Goal: Task Accomplishment & Management: Manage account settings

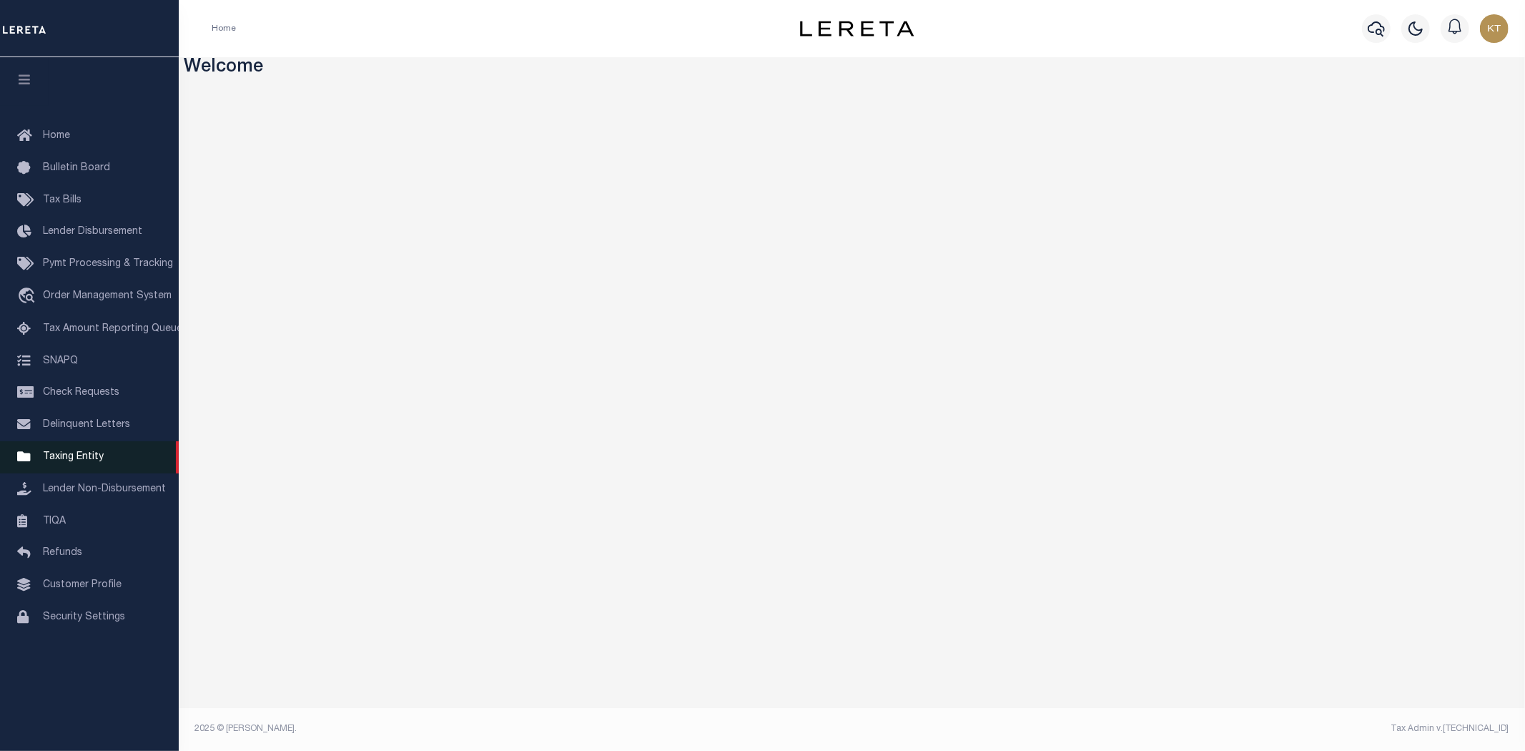
click at [43, 455] on span "Taxing Entity" at bounding box center [73, 457] width 61 height 10
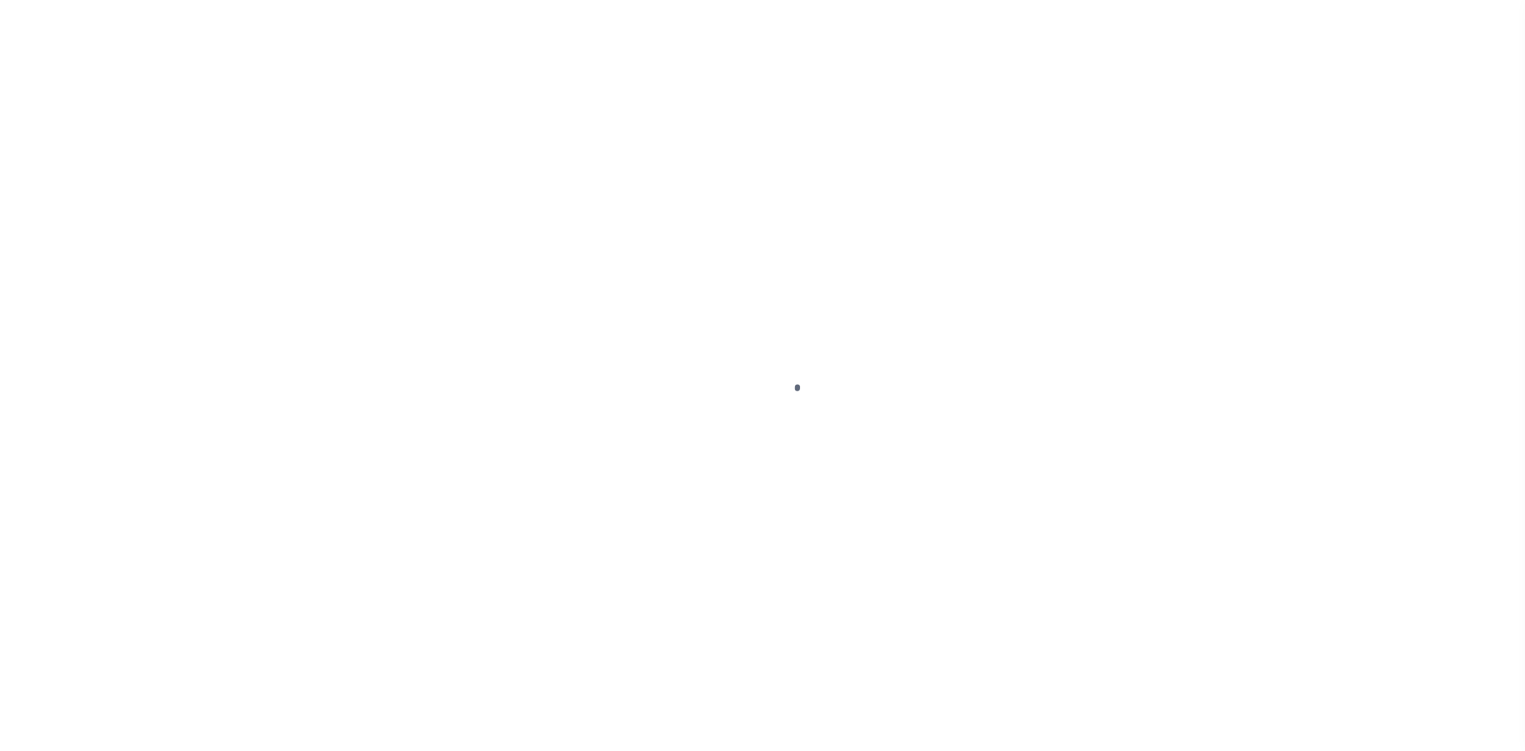
select select
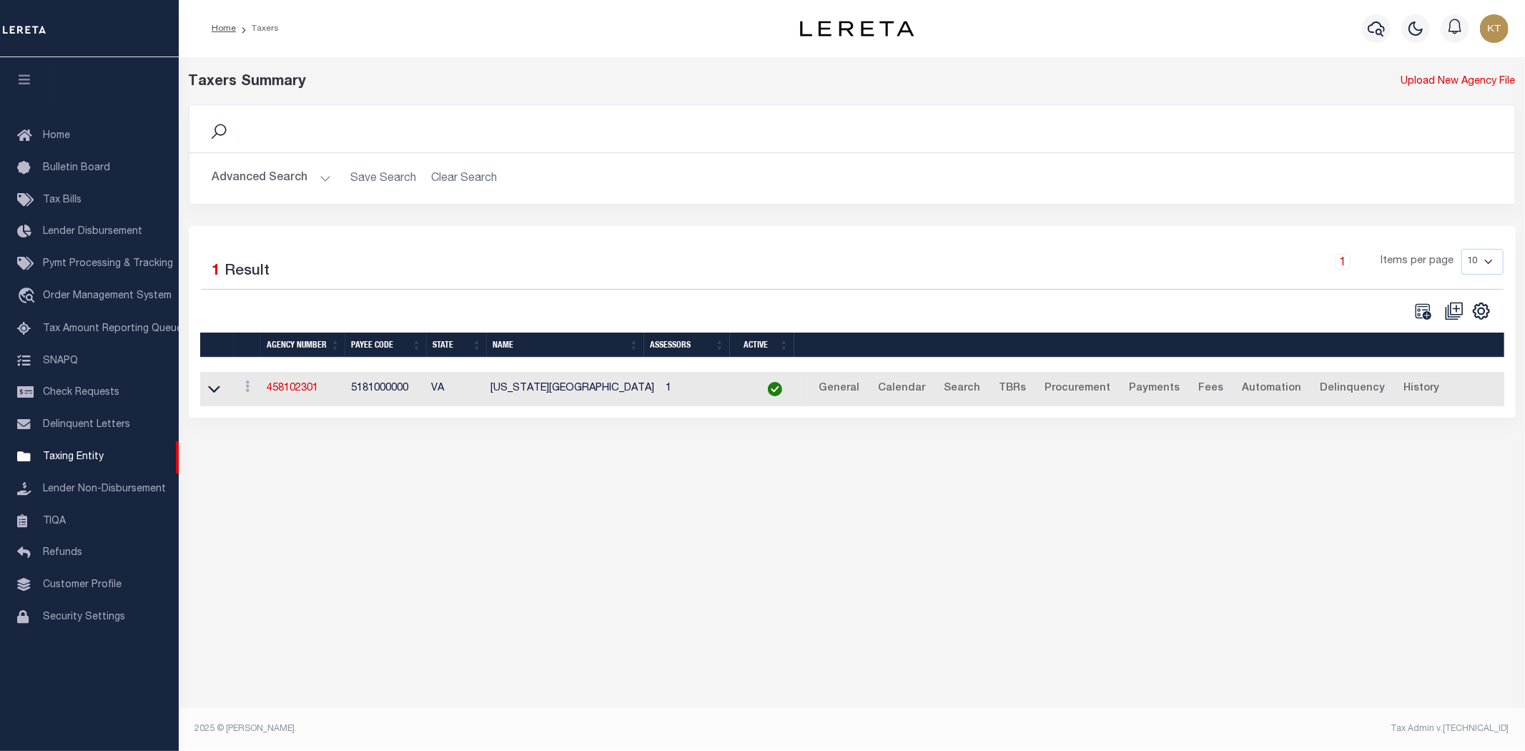
click at [248, 169] on button "Advanced Search" at bounding box center [271, 178] width 119 height 28
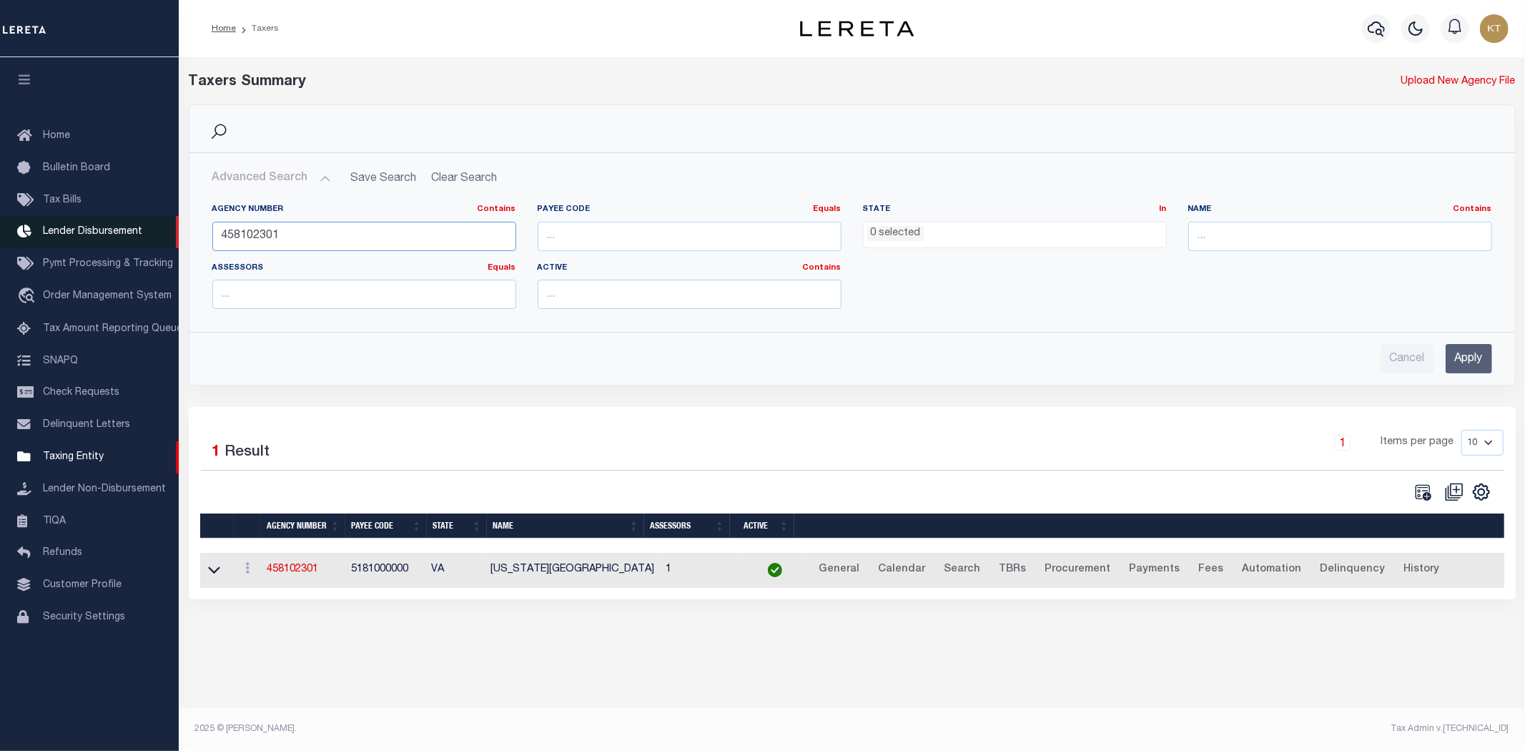
drag, startPoint x: 327, startPoint y: 244, endPoint x: 41, endPoint y: 218, distance: 287.8
click at [49, 218] on div "Home Taxers Profile" at bounding box center [762, 366] width 1525 height 733
type input "160910103"
click at [1452, 365] on input "Apply" at bounding box center [1469, 358] width 46 height 29
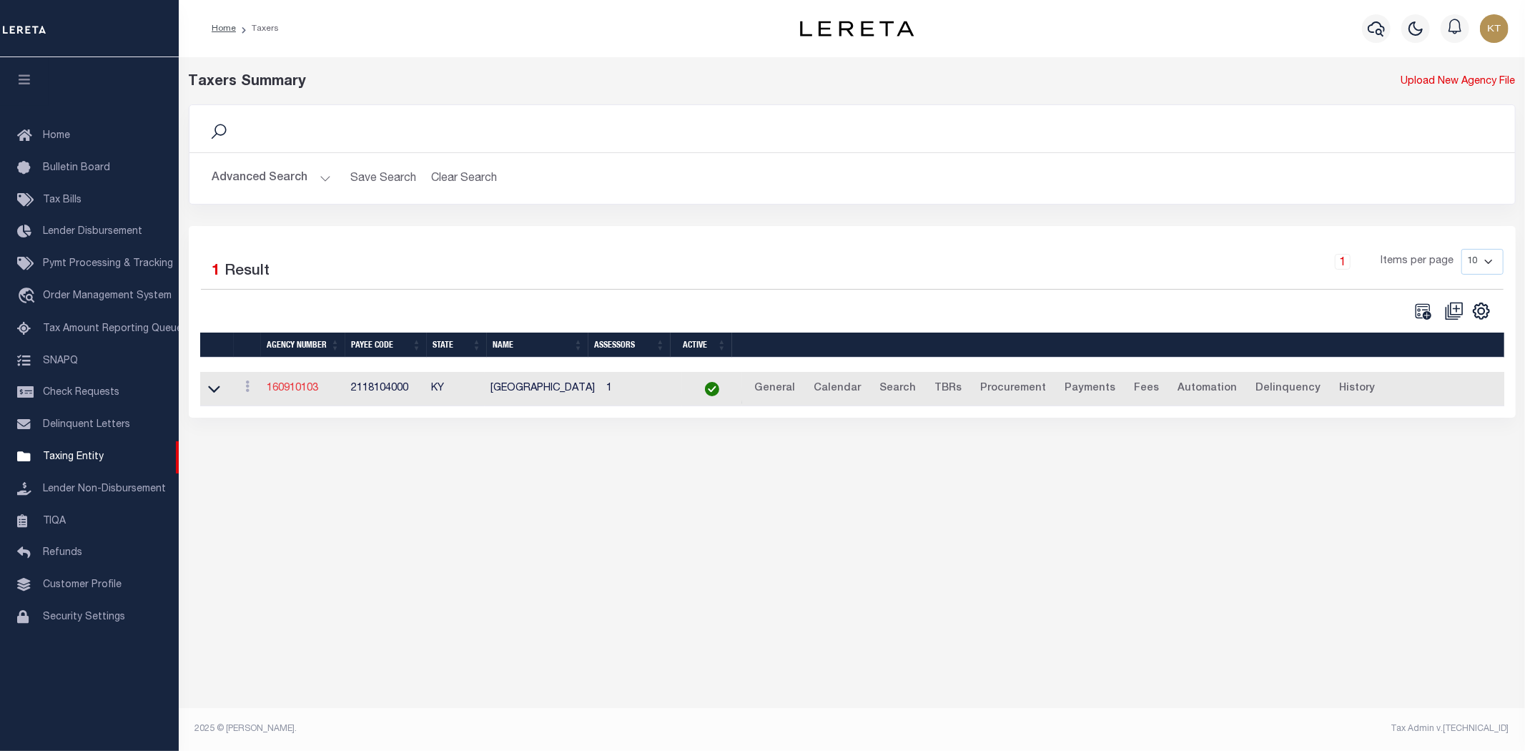
click at [291, 388] on link "160910103" at bounding box center [292, 388] width 51 height 10
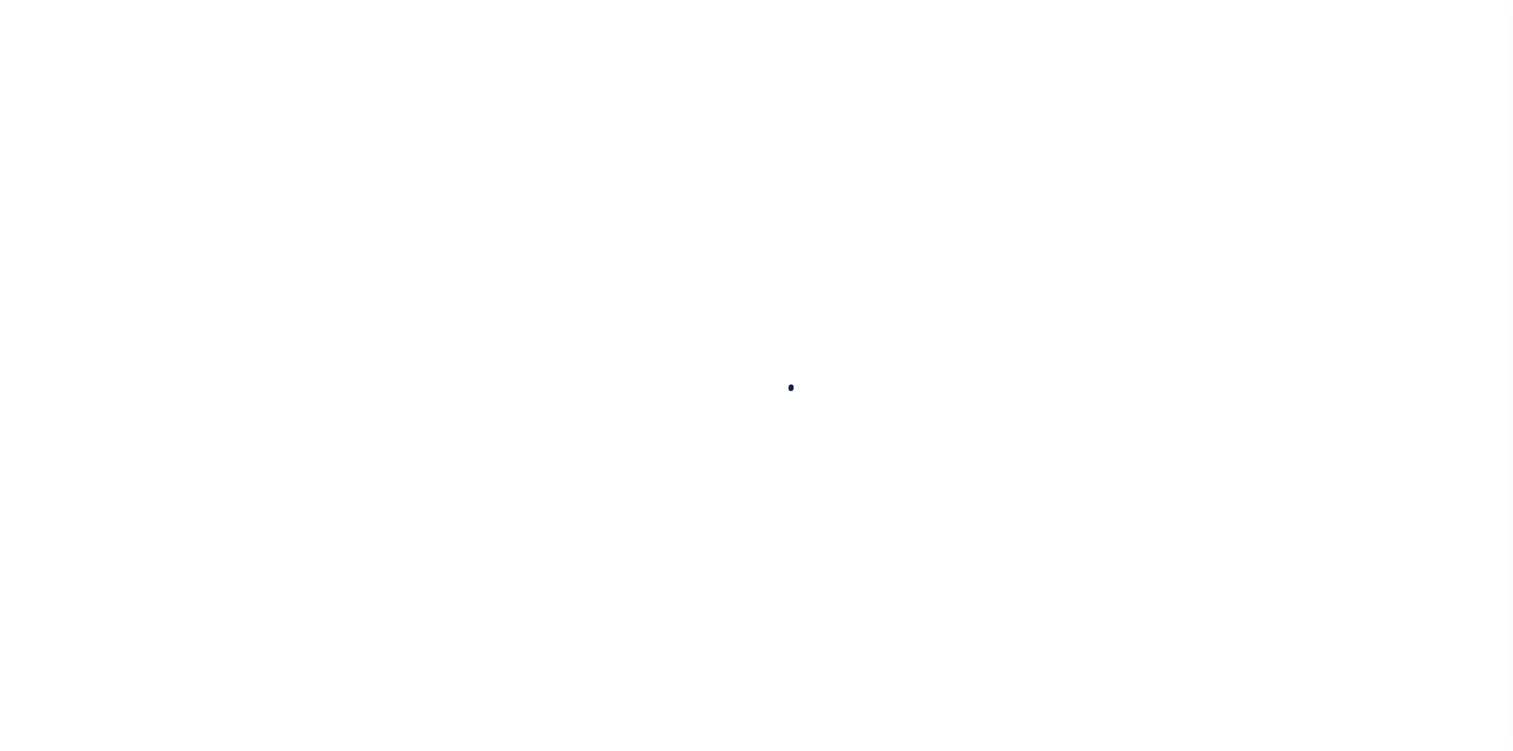
select select
checkbox input "false"
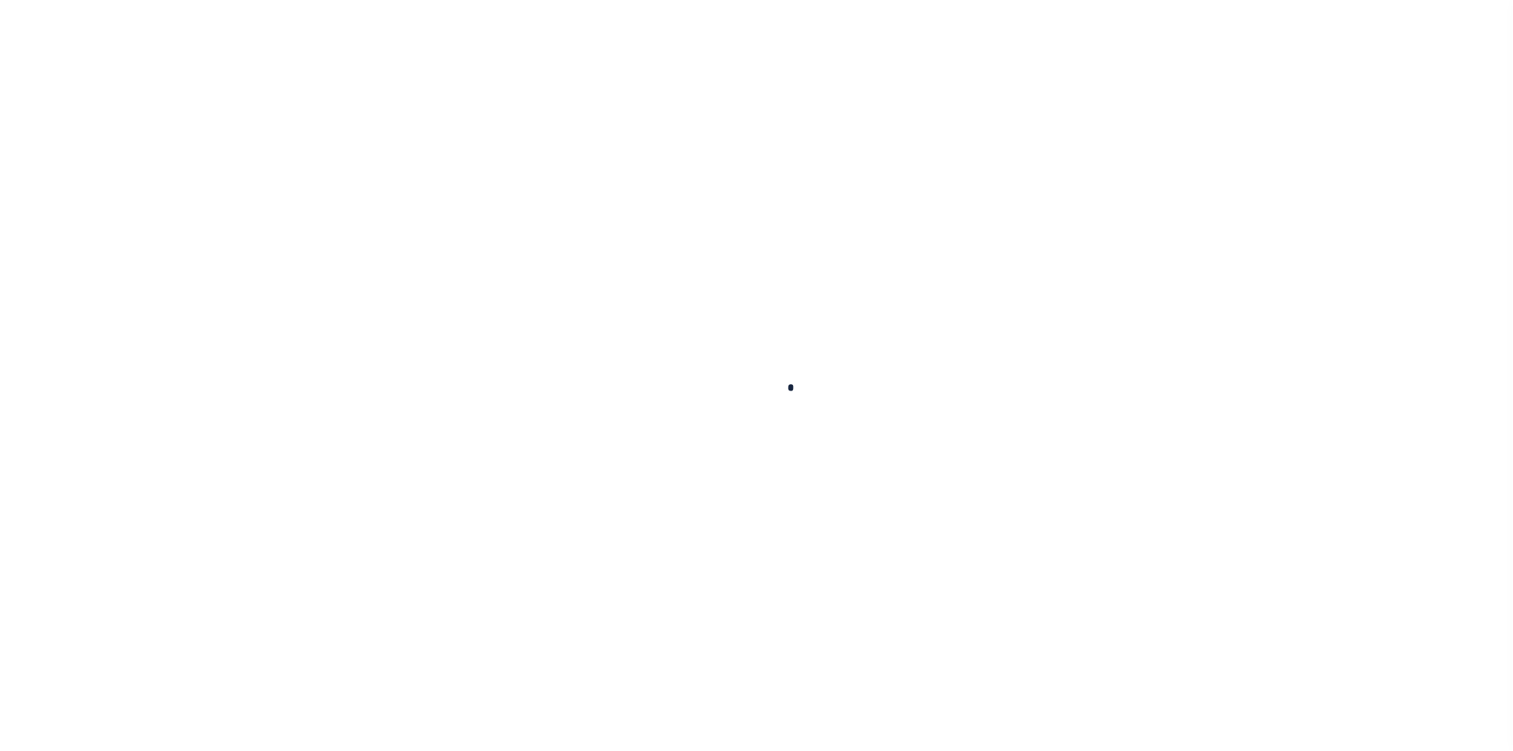
checkbox input "false"
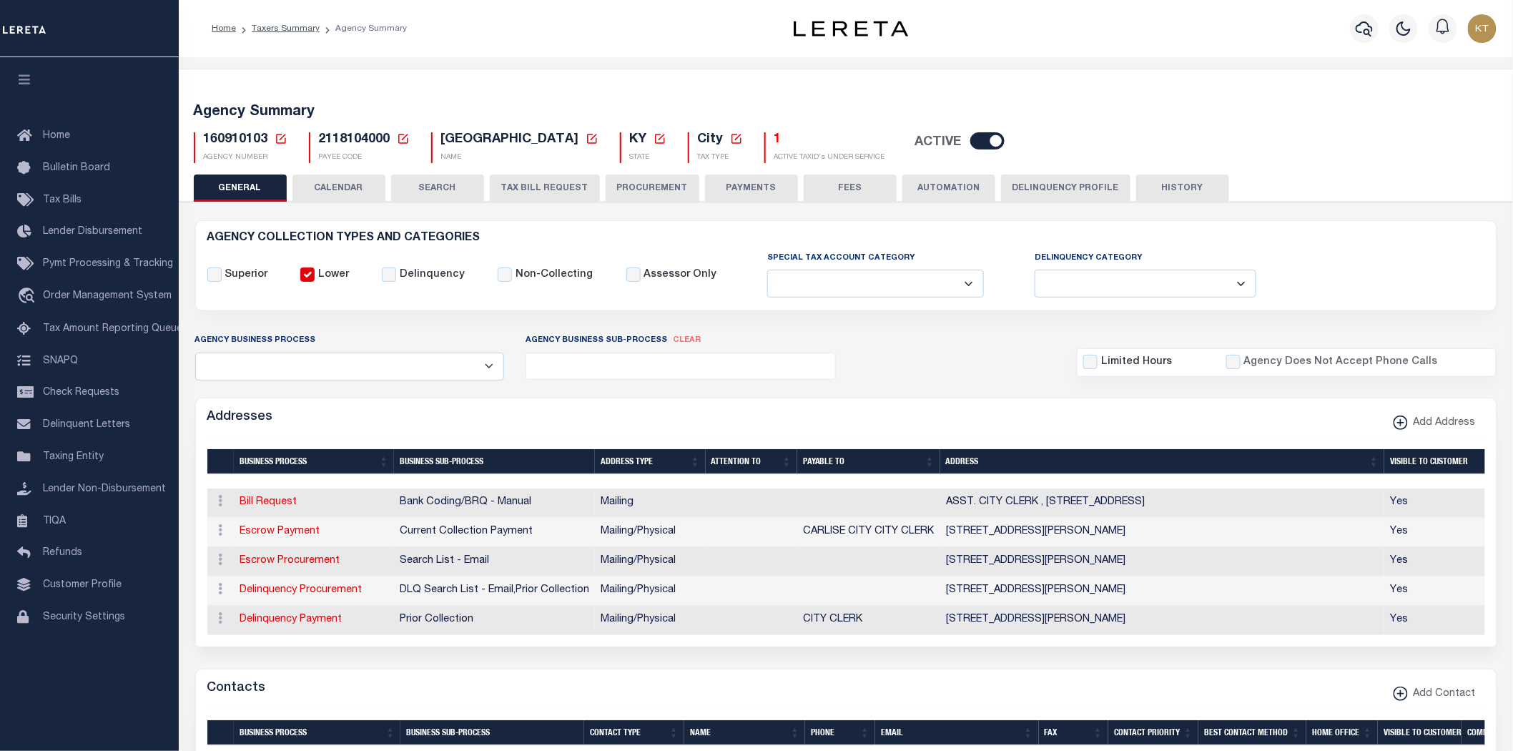
click at [585, 134] on icon at bounding box center [591, 138] width 13 height 13
click at [606, 191] on input "New Agency Name" at bounding box center [653, 190] width 170 height 28
type input "[GEOGRAPHIC_DATA]"
click at [708, 234] on button "Save" at bounding box center [702, 228] width 71 height 26
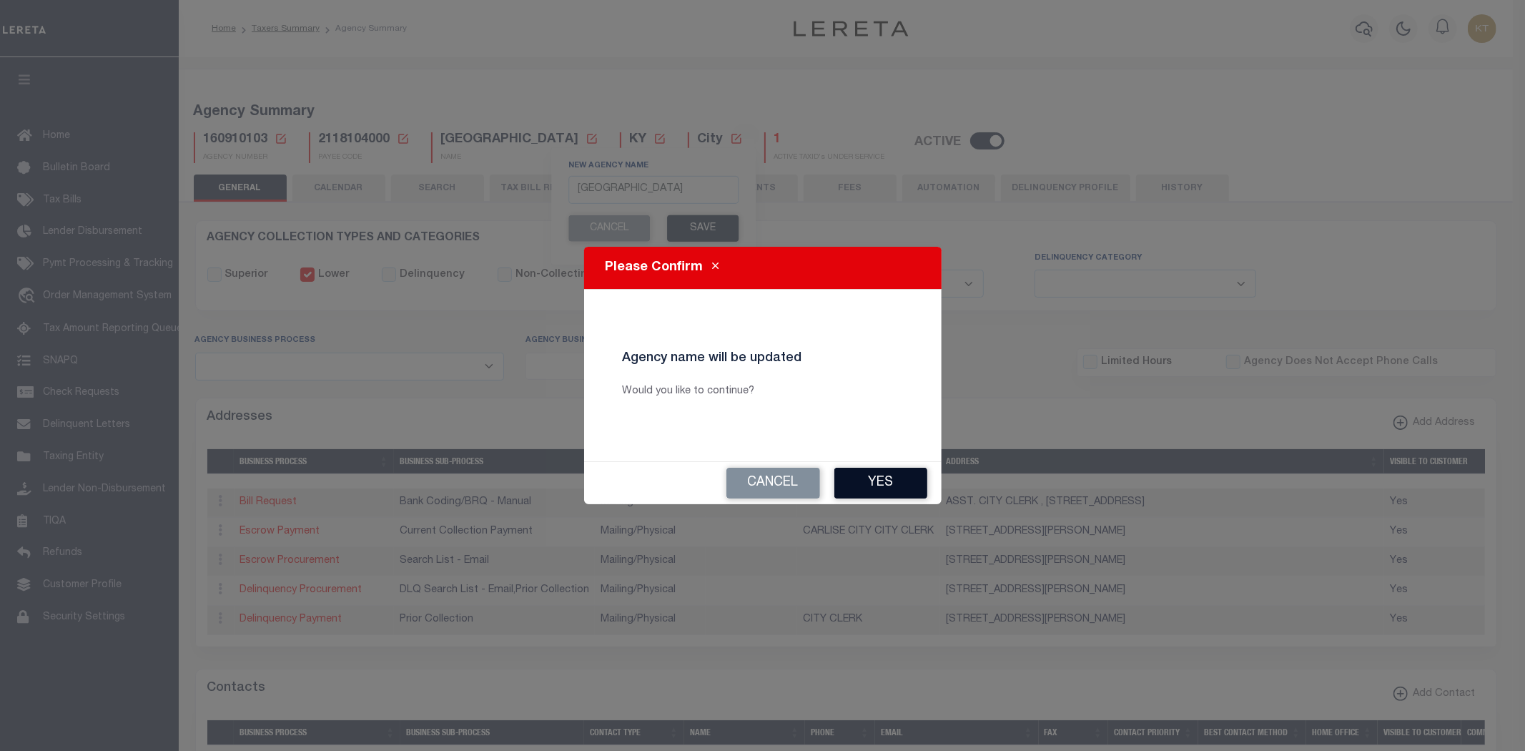
click at [877, 477] on button "Yes" at bounding box center [880, 483] width 93 height 31
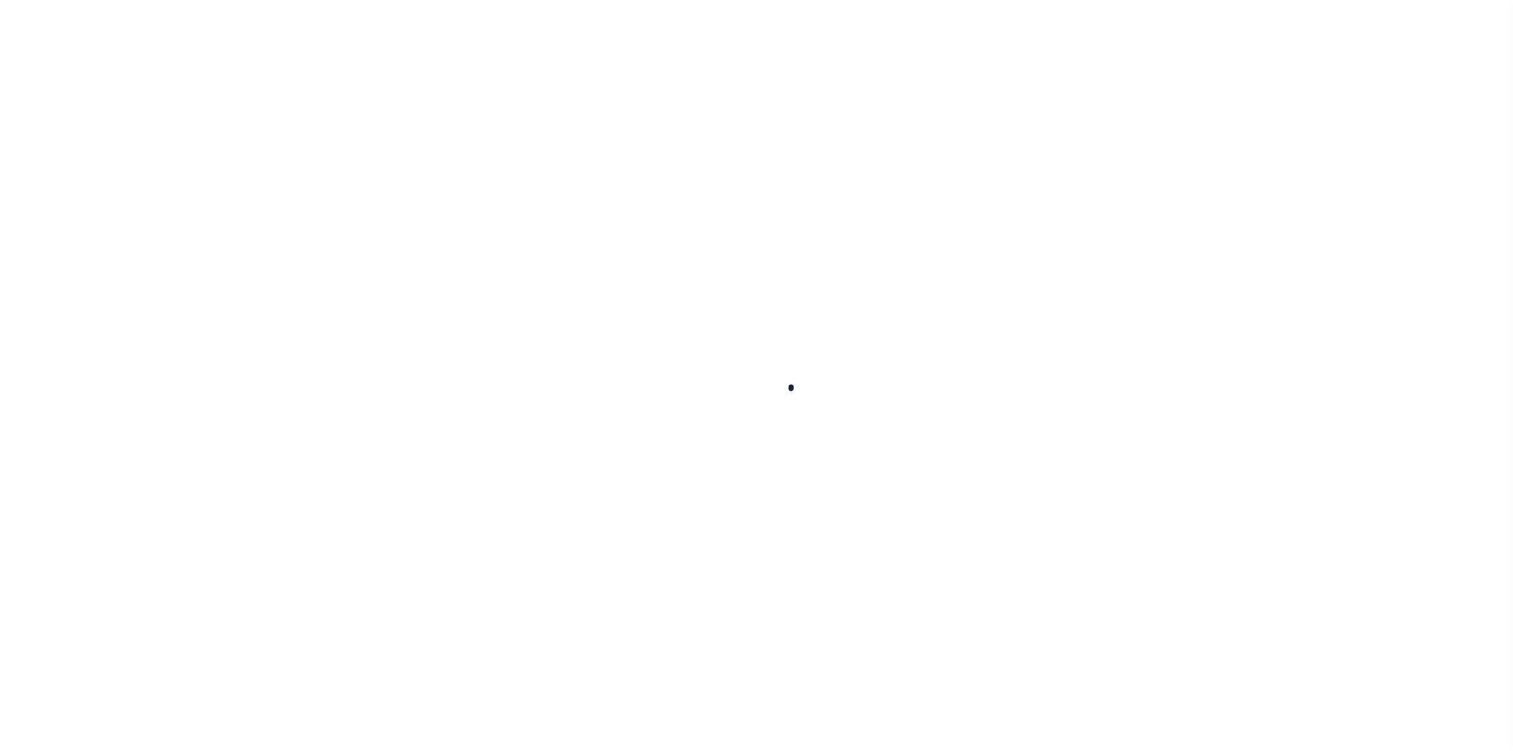
select select
checkbox input "false"
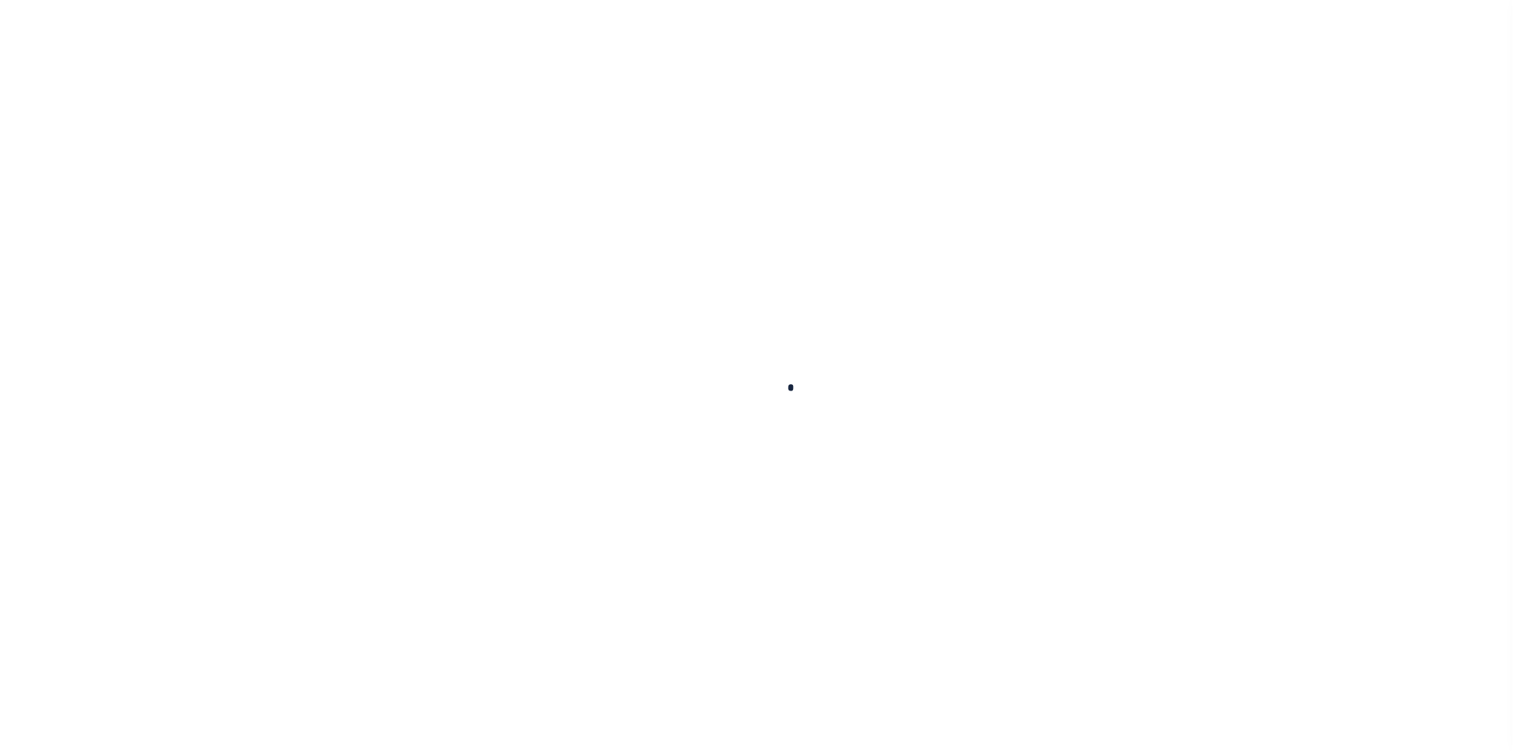
checkbox input "false"
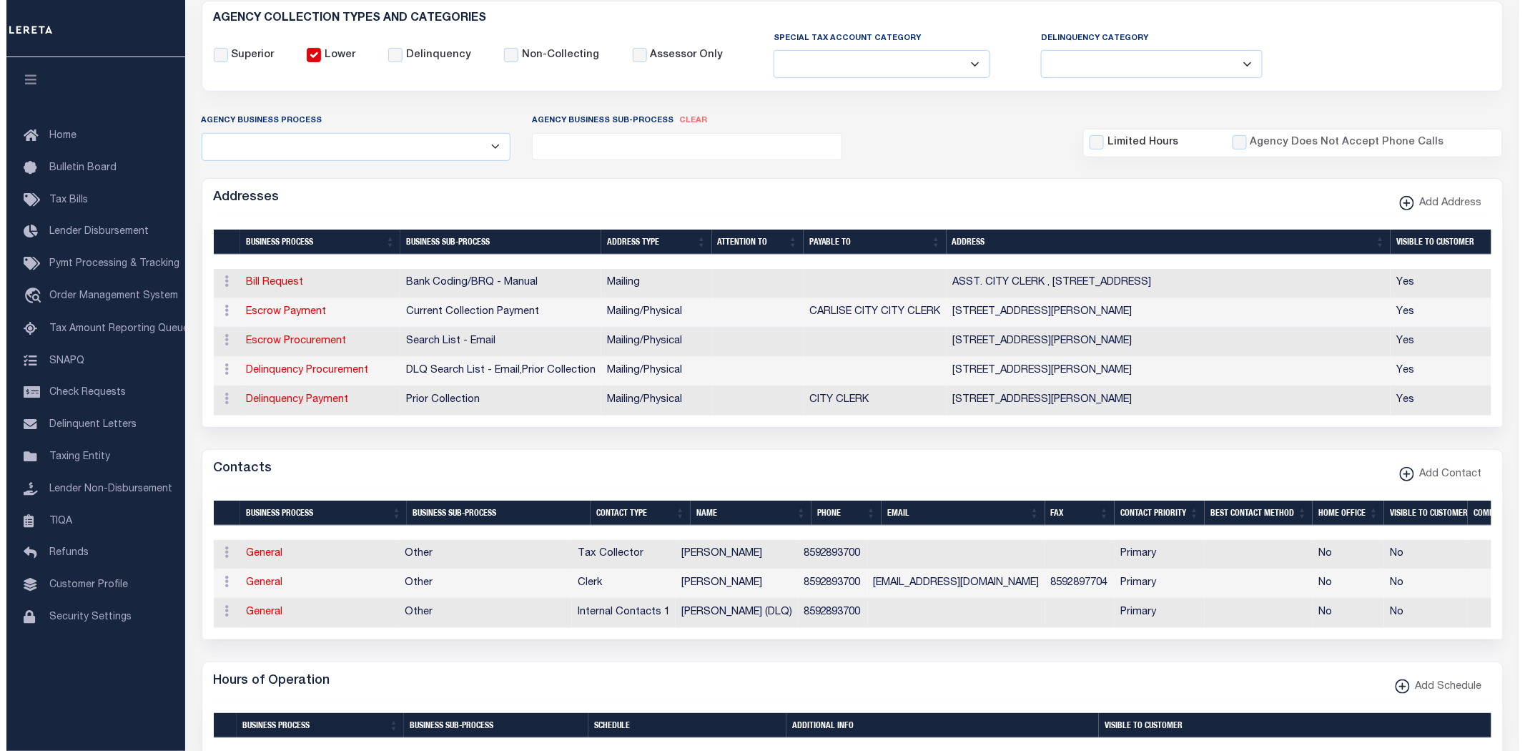
scroll to position [238, 0]
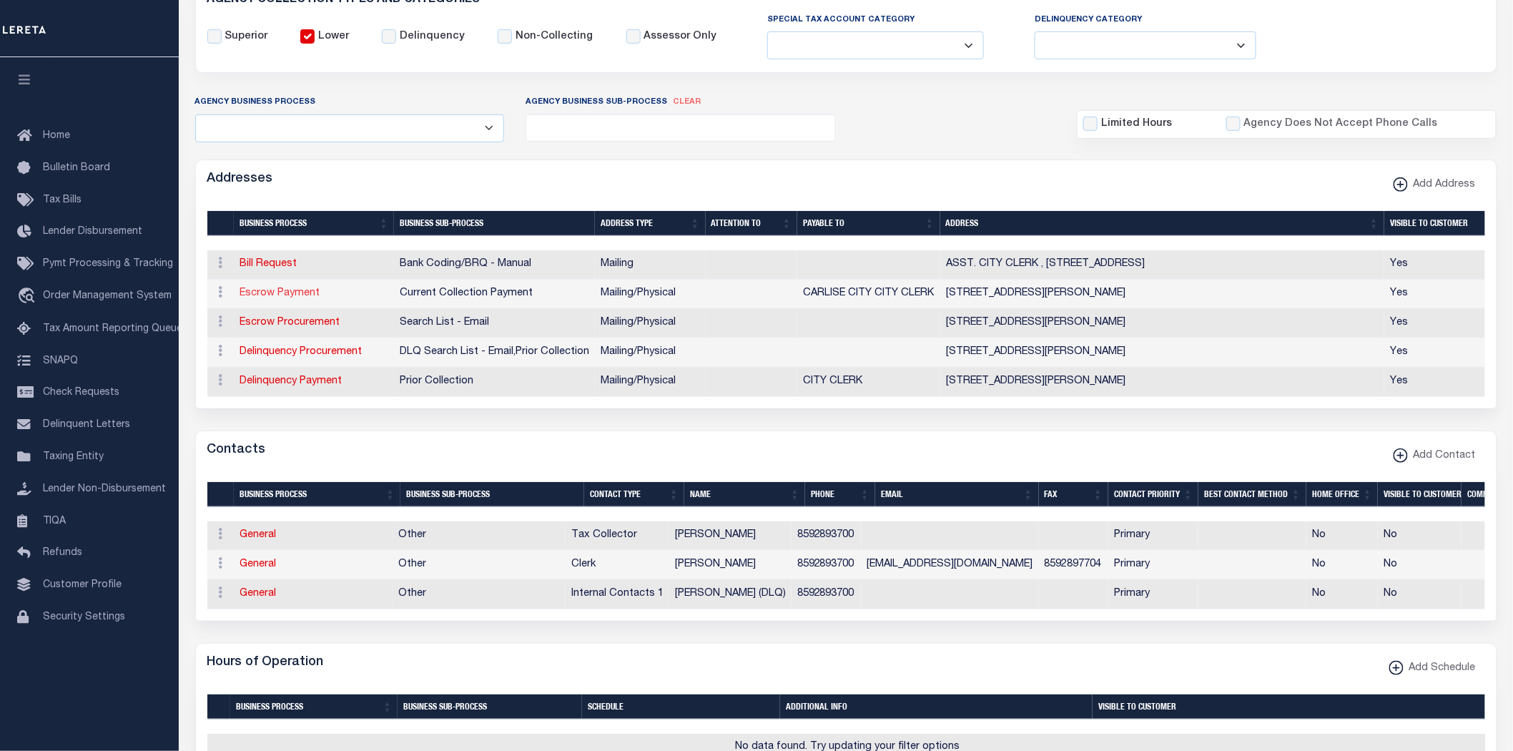
click at [301, 294] on link "Escrow Payment" at bounding box center [280, 293] width 80 height 10
select select "1"
checkbox input "false"
select select
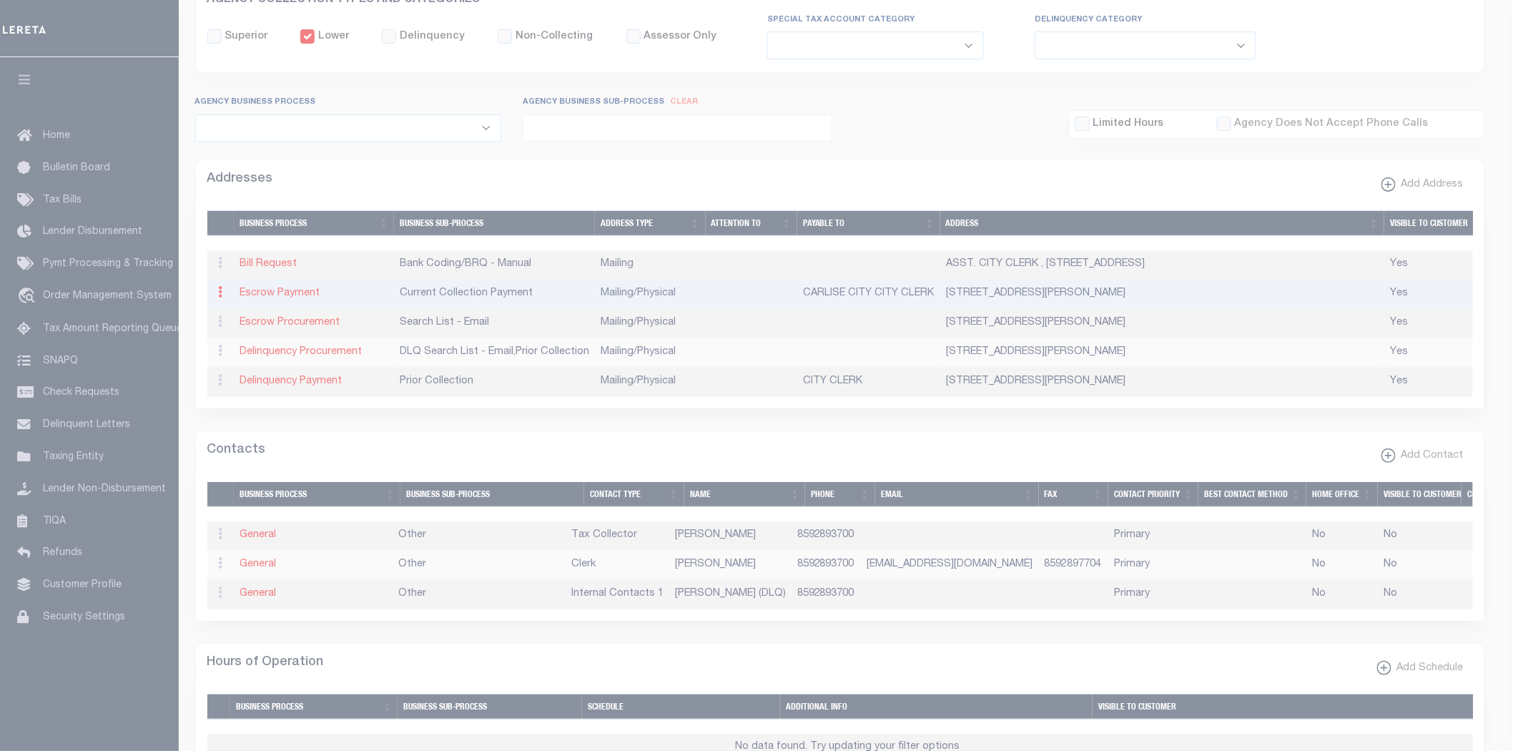
type input "[STREET_ADDRESS][PERSON_NAME]"
type input "[GEOGRAPHIC_DATA]"
select select "KY"
type input "40311-1105"
select select "5"
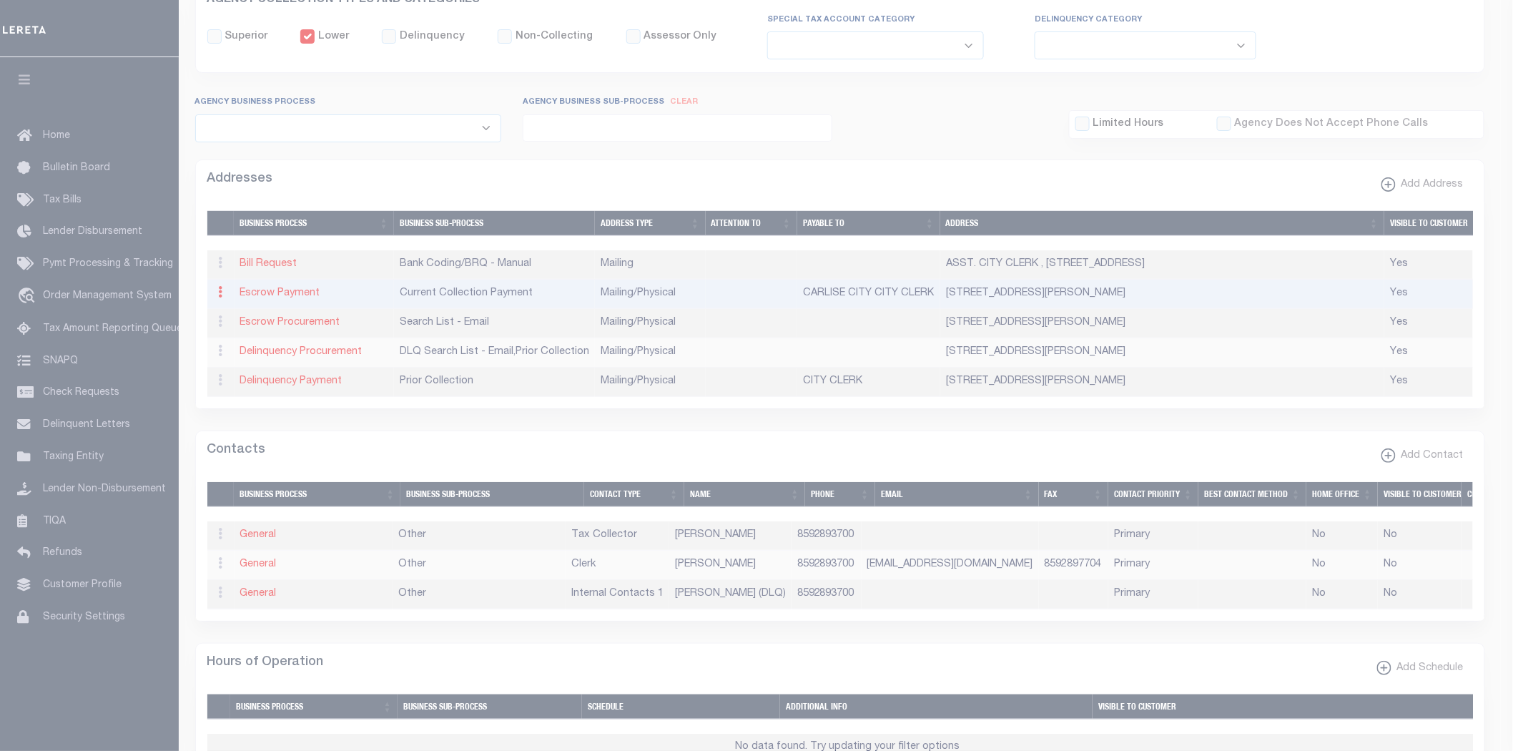
checkbox input "true"
type input "CARLISE CITY CITY CLERK"
select select "3"
select select "11"
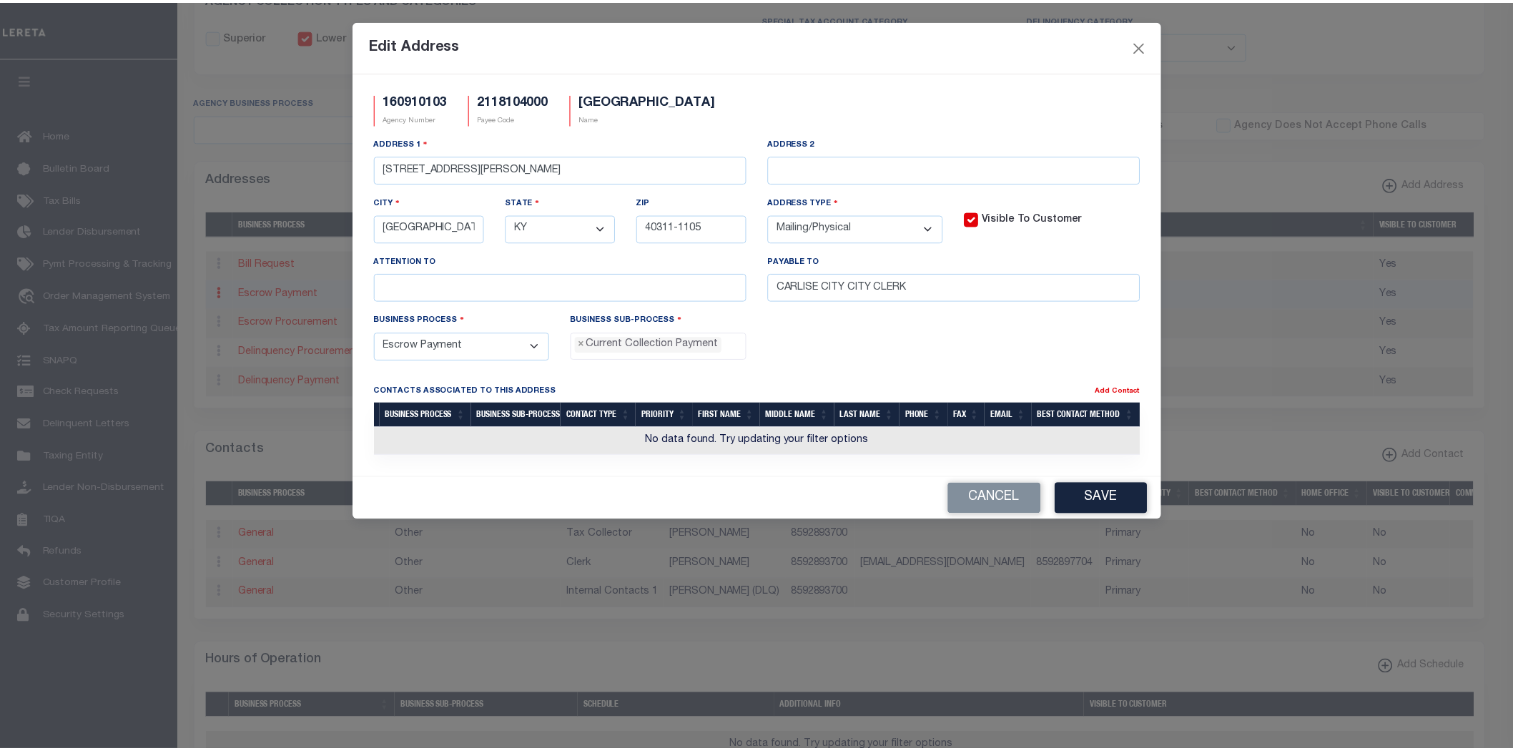
scroll to position [13, 0]
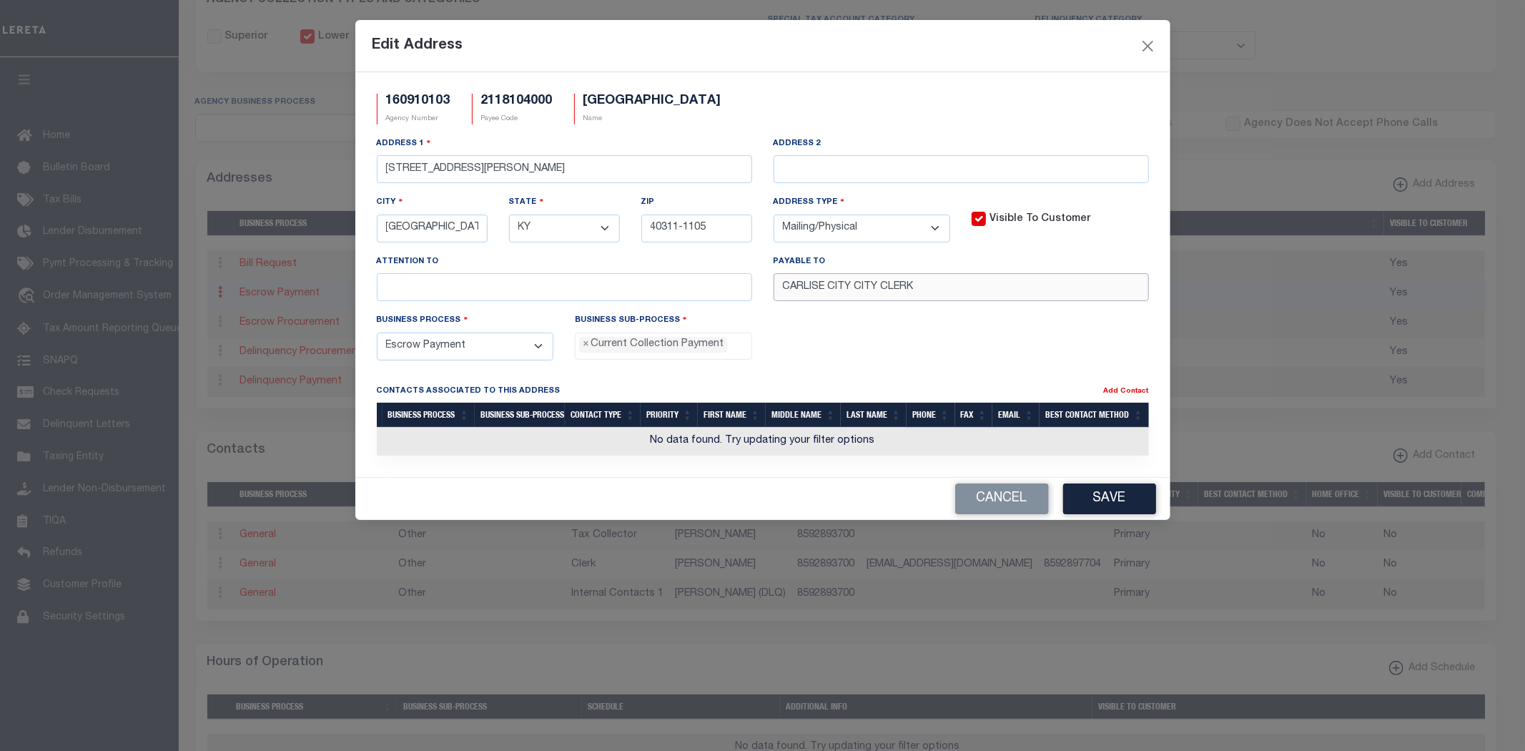
click at [818, 288] on input "CARLISE CITY CITY CLERK" at bounding box center [961, 287] width 375 height 28
type input "CARLISLE CITY CITY CLERK"
click at [1112, 505] on button "Save" at bounding box center [1109, 498] width 93 height 31
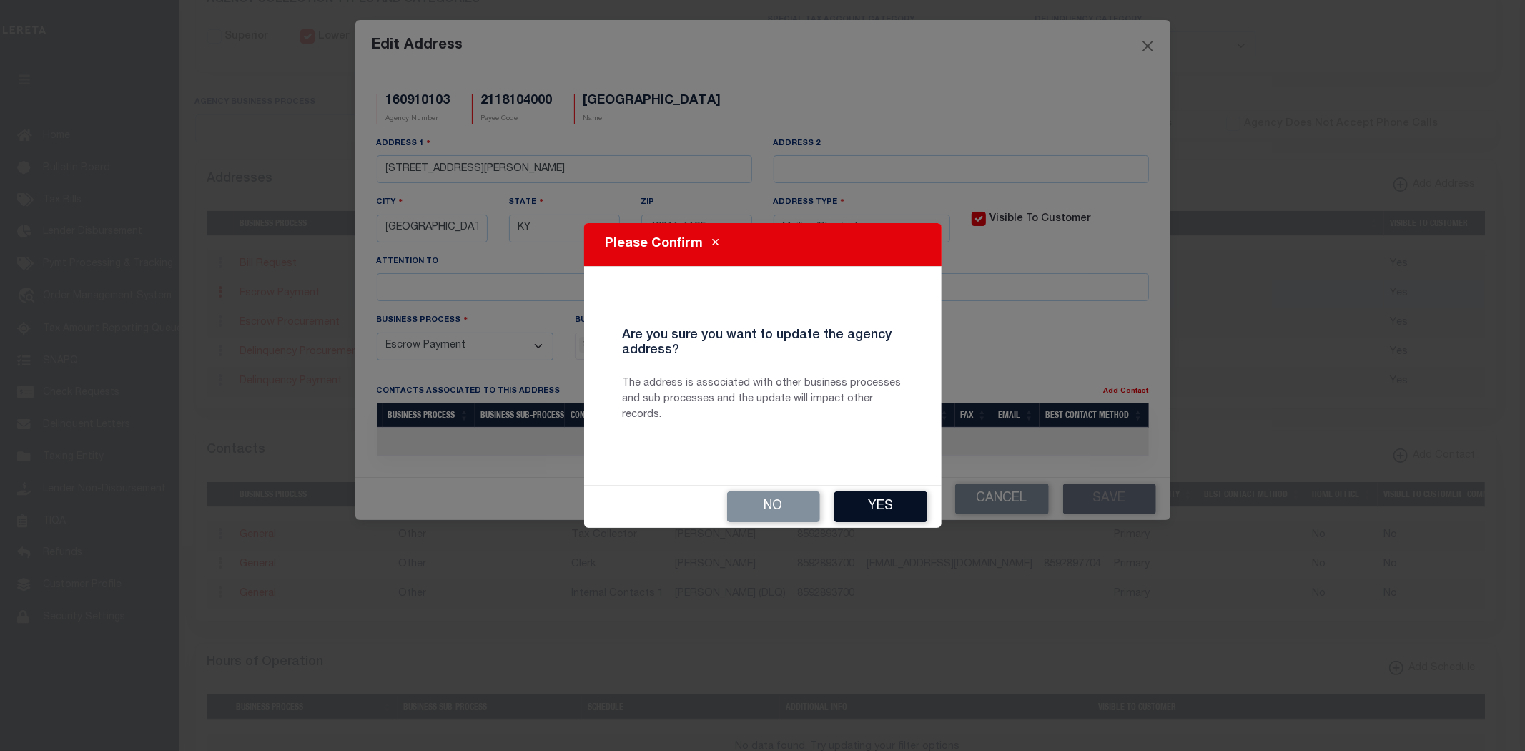
click at [878, 505] on button "Yes" at bounding box center [880, 506] width 93 height 31
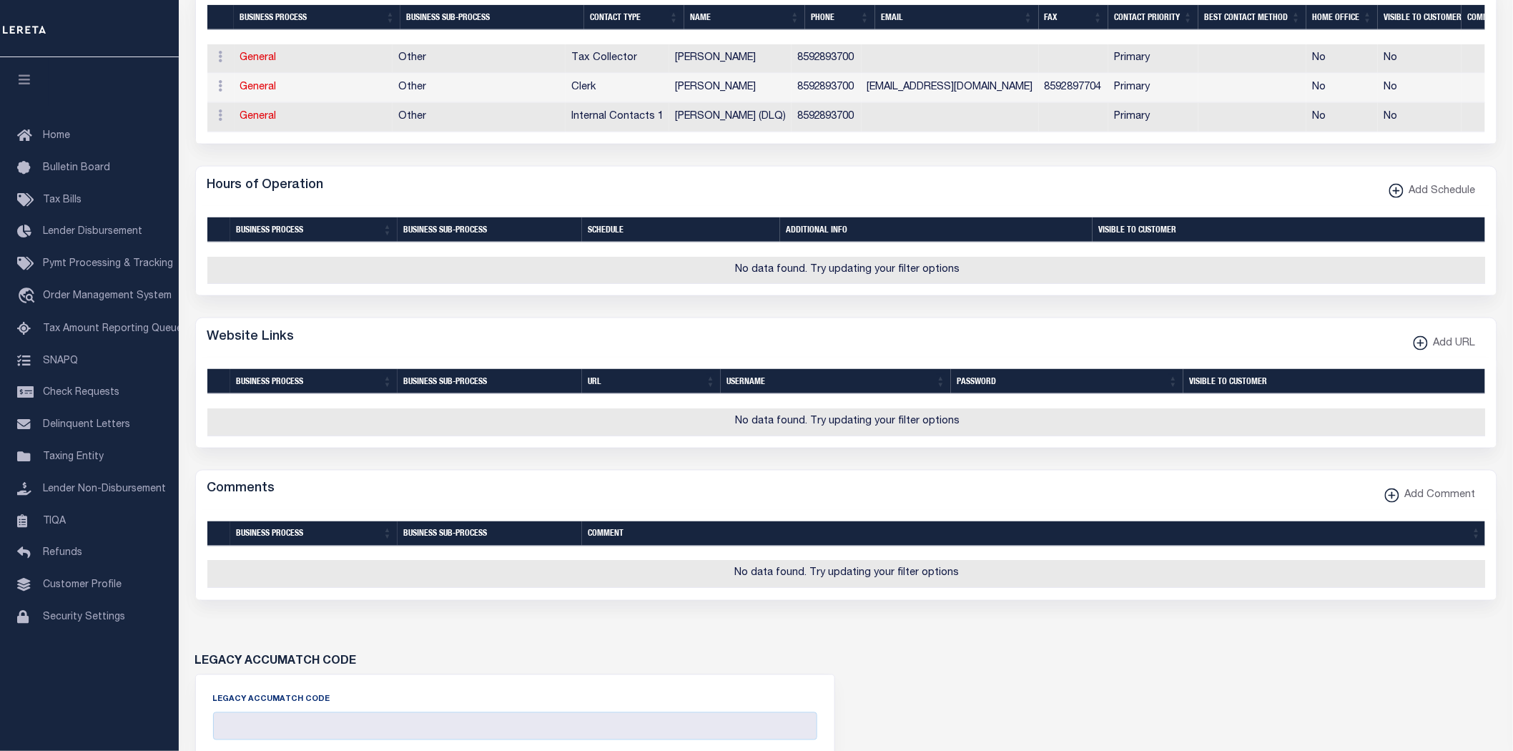
scroll to position [0, 0]
